Goal: Complete application form: Complete application form

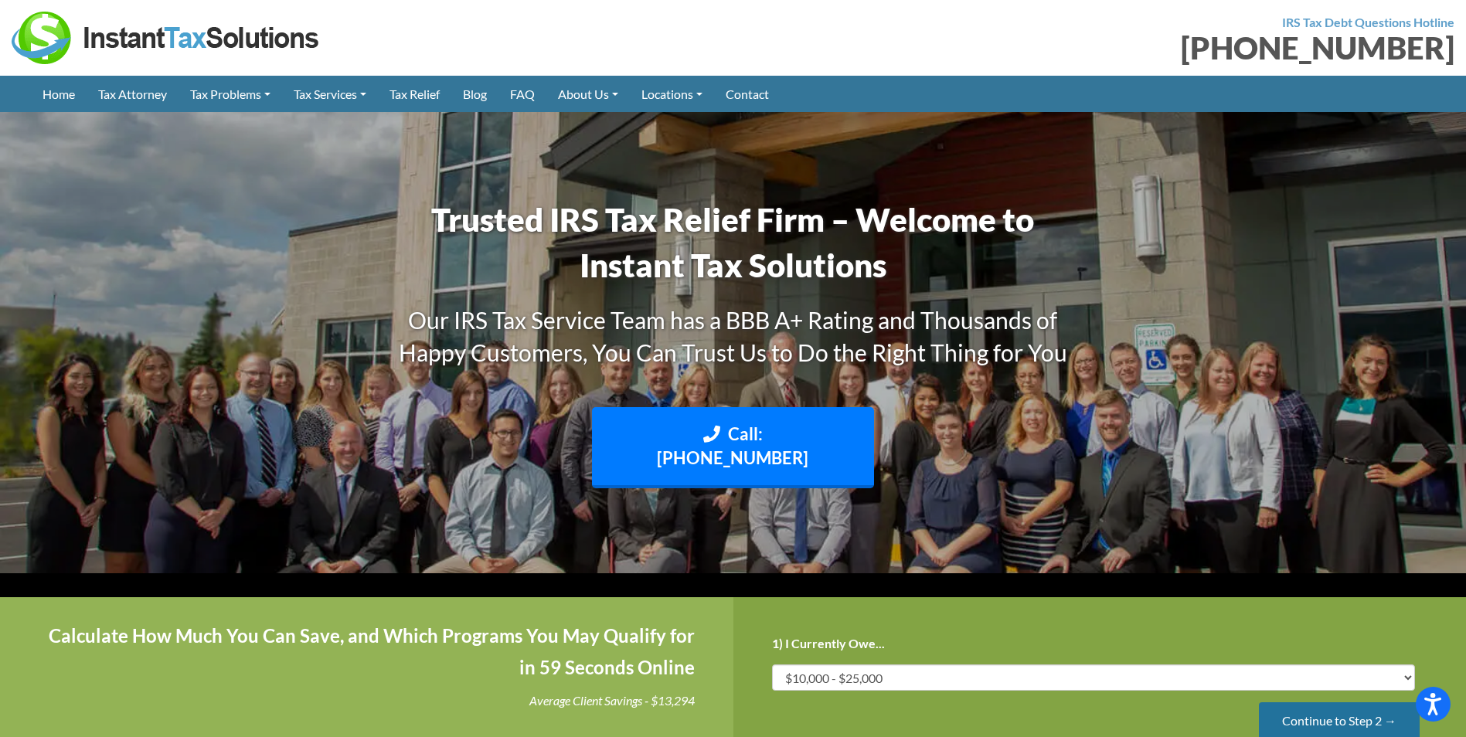
click at [1319, 703] on input "Continue to Step 2 →" at bounding box center [1339, 722] width 161 height 39
click at [1316, 703] on input "Continue to Step 3 →" at bounding box center [1339, 722] width 161 height 39
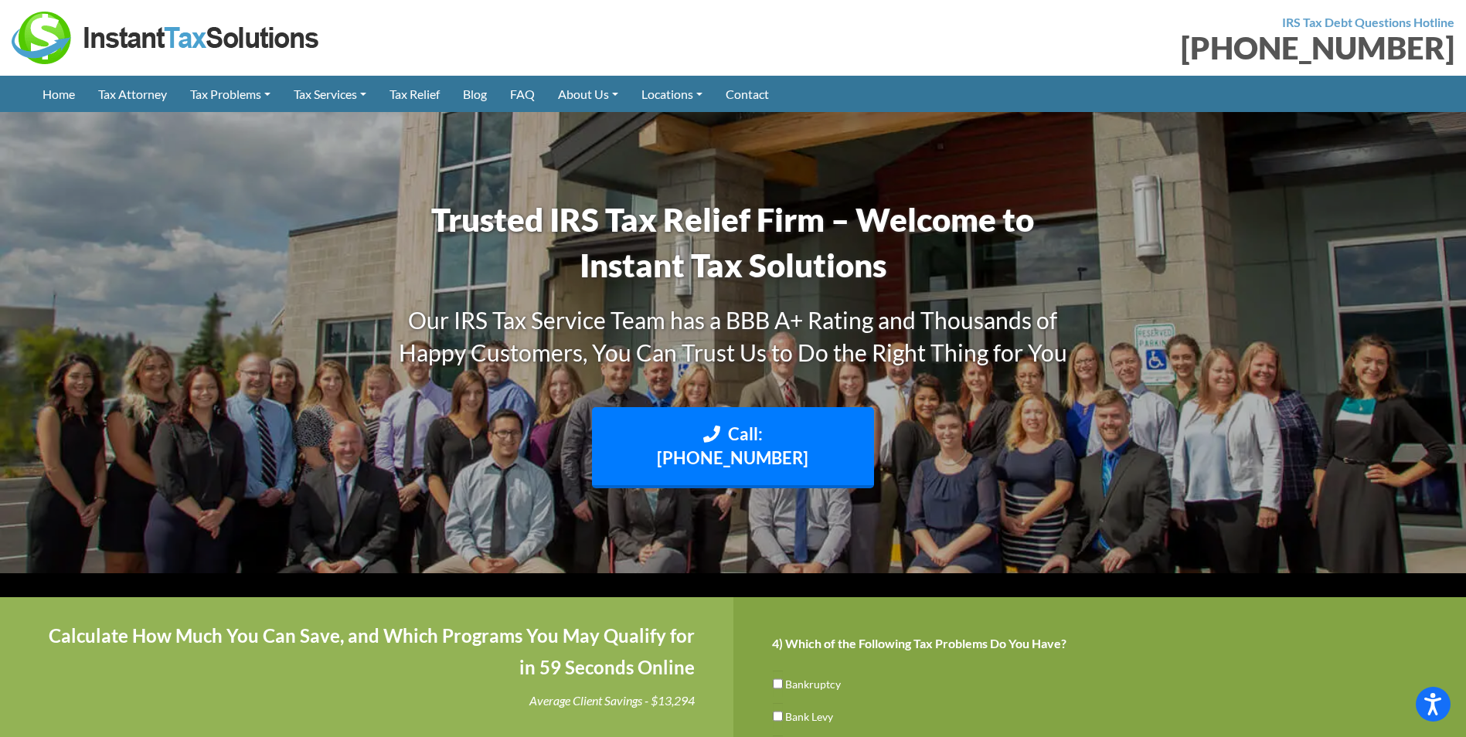
scroll to position [77, 0]
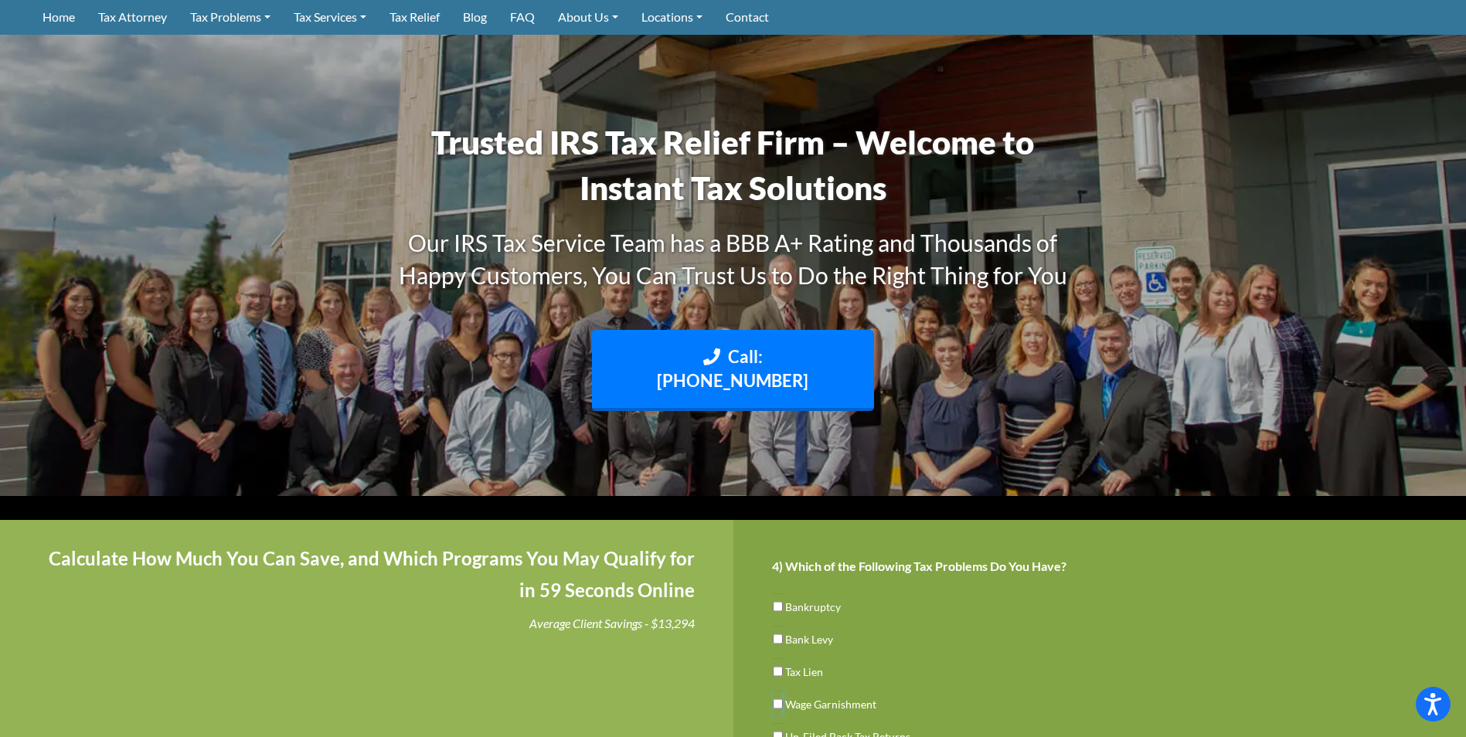
click at [777, 691] on input "Wage Garnishment" at bounding box center [778, 704] width 10 height 26
checkbox input "true"
click at [776, 723] on input "Un-Filed Back Tax Returns" at bounding box center [778, 736] width 10 height 26
checkbox input "true"
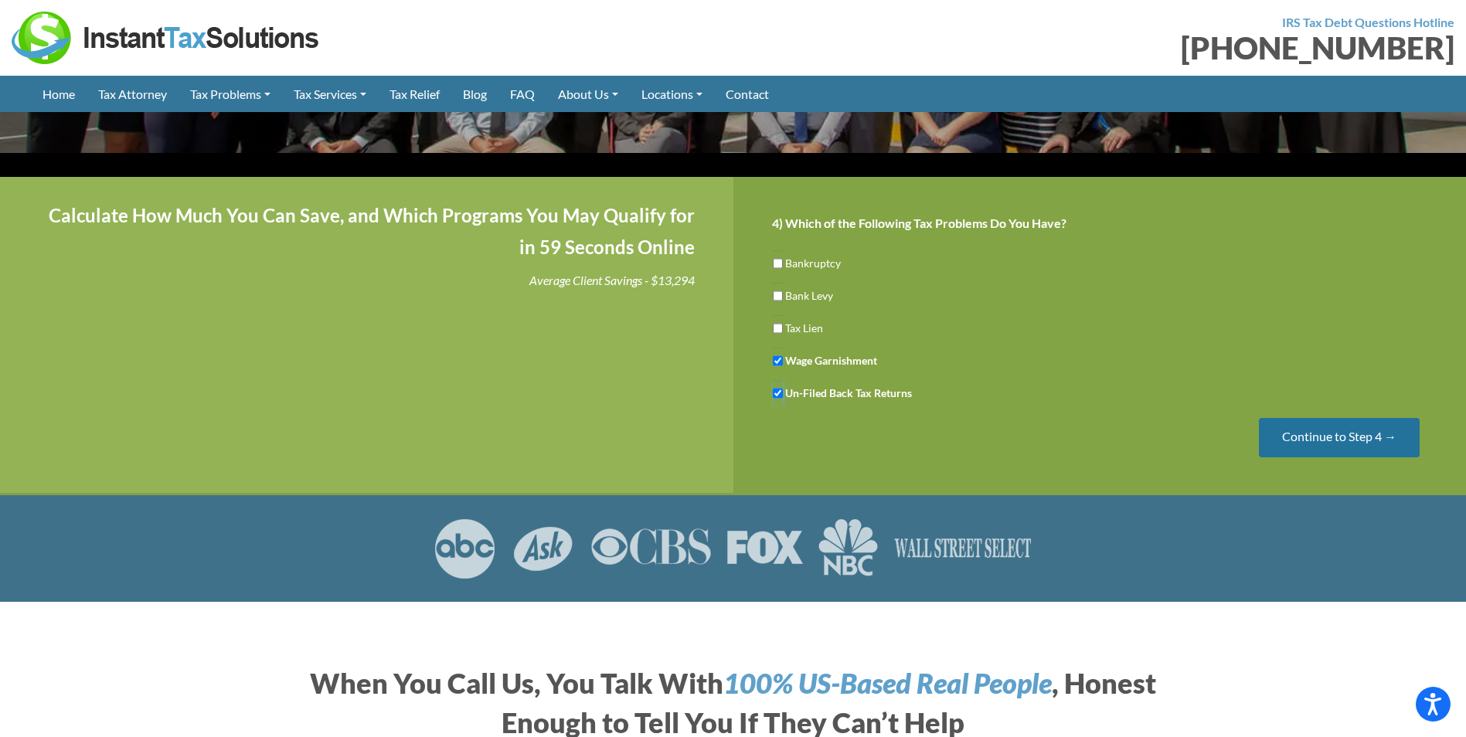
scroll to position [309, 0]
click at [1342, 417] on input "Continue to Step 4 →" at bounding box center [1339, 436] width 161 height 39
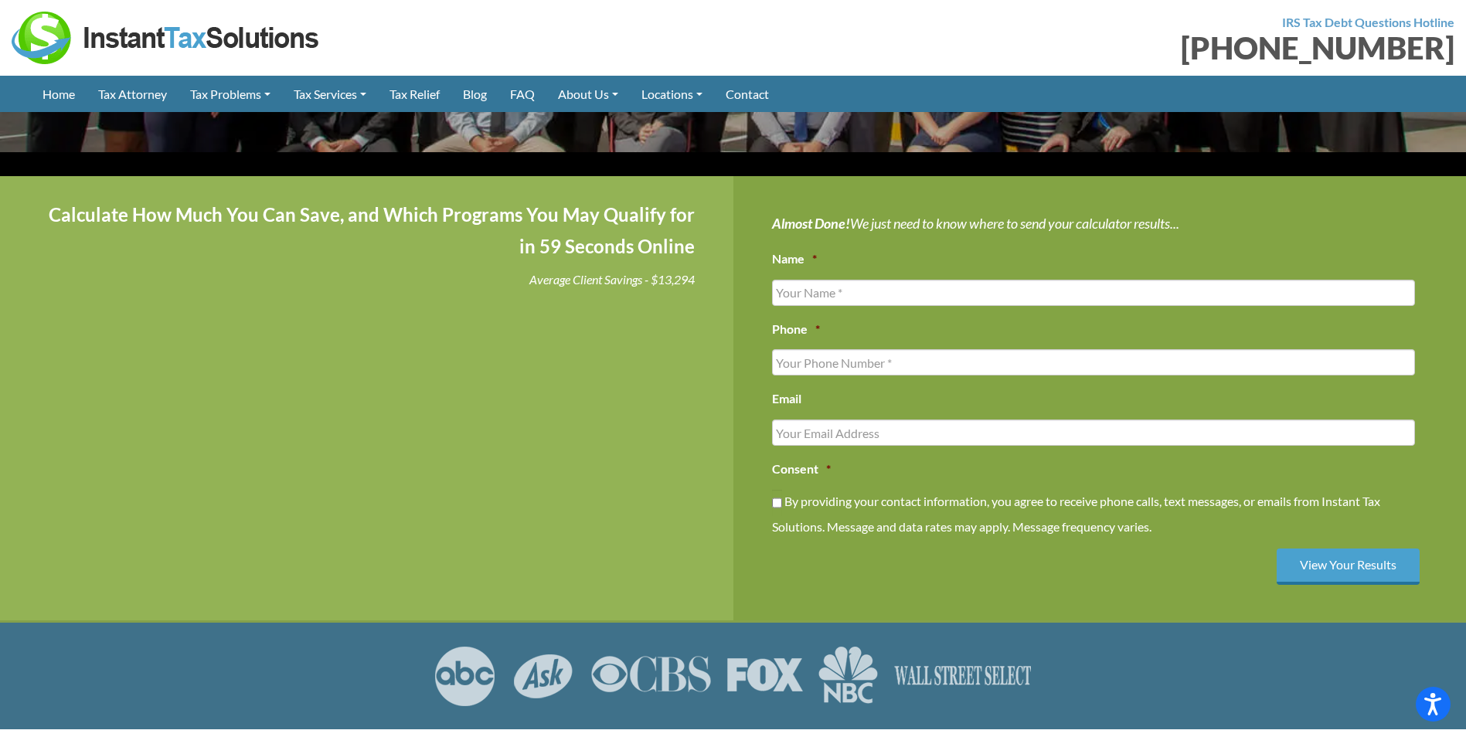
scroll to position [0, 0]
click at [904, 280] on input "Name *" at bounding box center [1094, 293] width 644 height 26
type input "[PERSON_NAME]"
type input "5514272474"
type input "[EMAIL_ADDRESS][DOMAIN_NAME]"
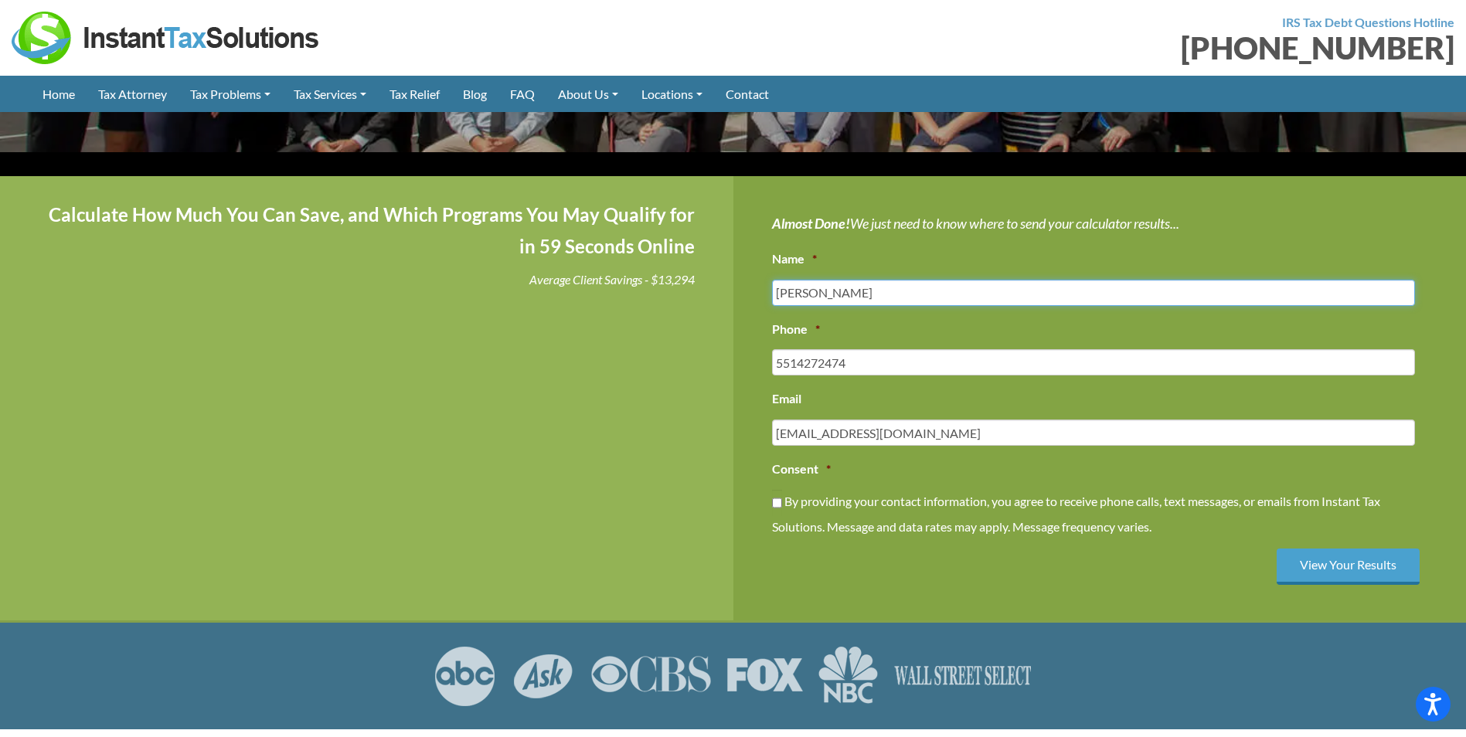
type input "[PHONE_NUMBER]"
click at [1335, 549] on input "View Your Results" at bounding box center [1348, 567] width 143 height 36
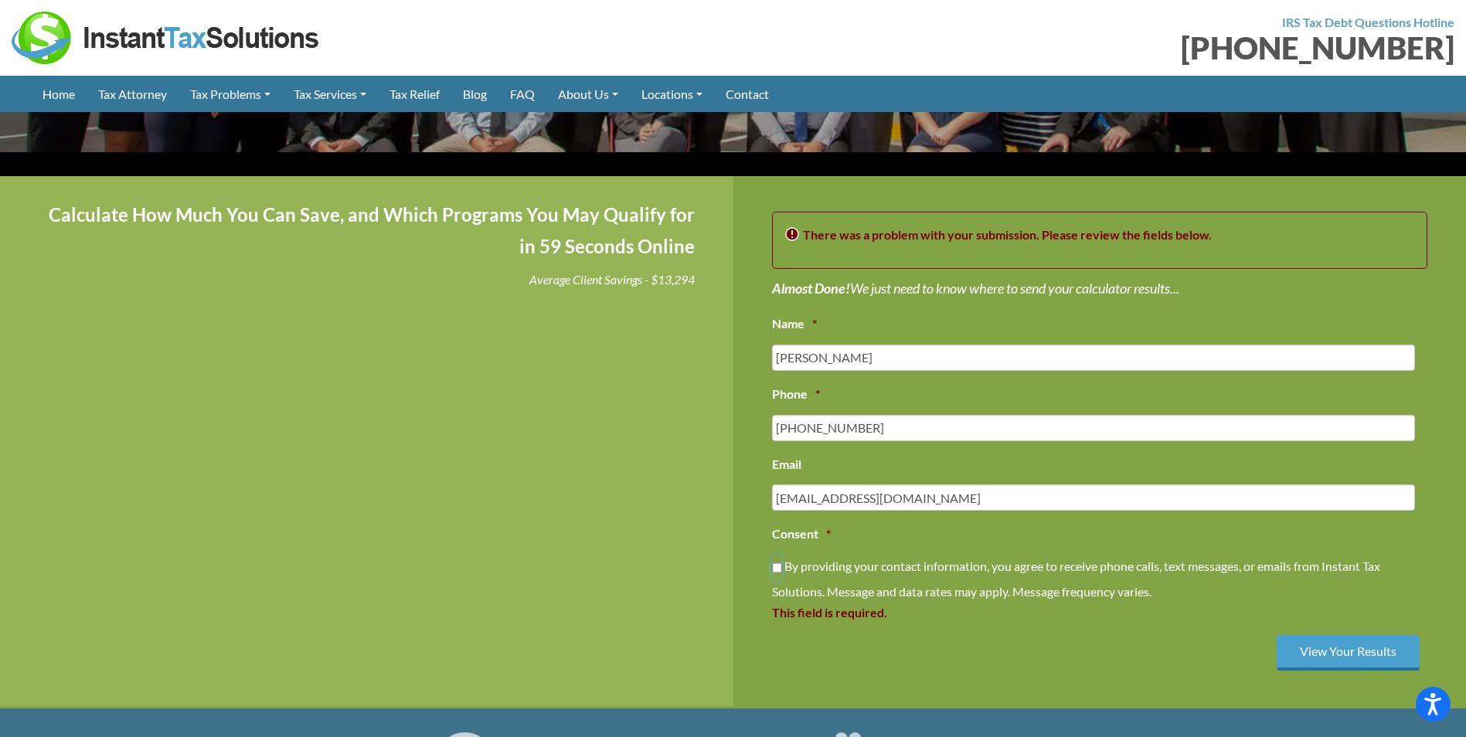
click at [776, 555] on input "By providing your contact information, you agree to receive phone calls, text m…" at bounding box center [777, 568] width 10 height 26
checkbox input "true"
click at [1351, 635] on input "View Your Results" at bounding box center [1348, 653] width 143 height 36
